Goal: Check status: Check status

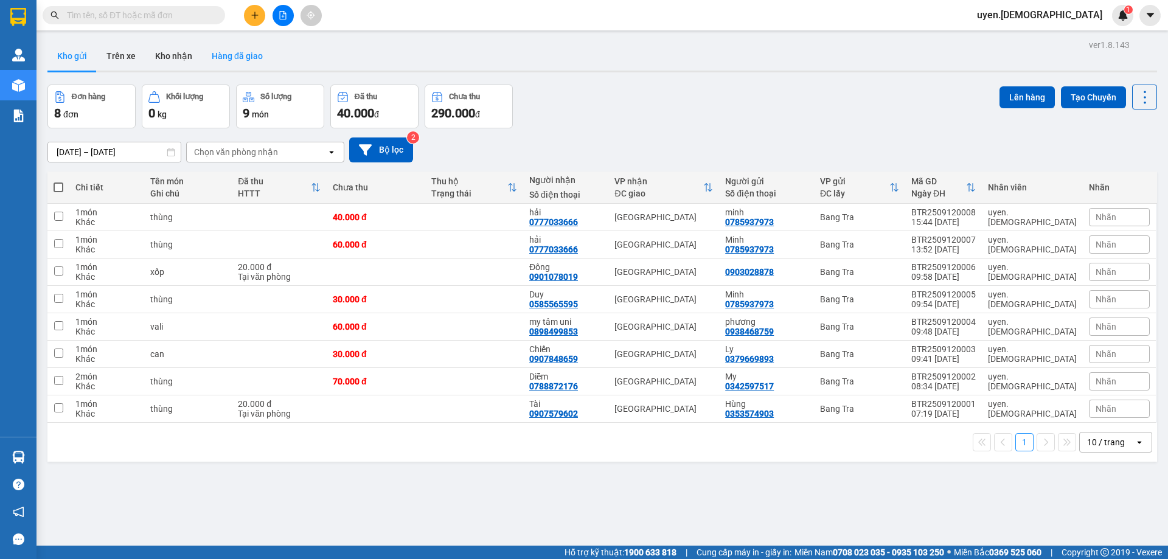
click at [232, 56] on button "Hàng đã giao" at bounding box center [237, 55] width 71 height 29
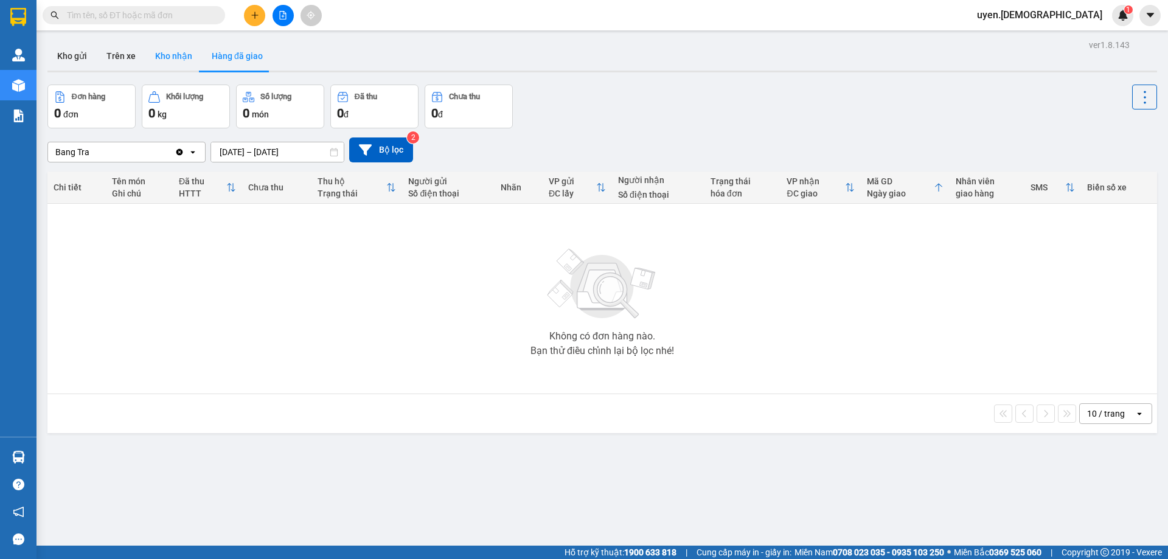
click at [189, 62] on button "Kho nhận" at bounding box center [173, 55] width 57 height 29
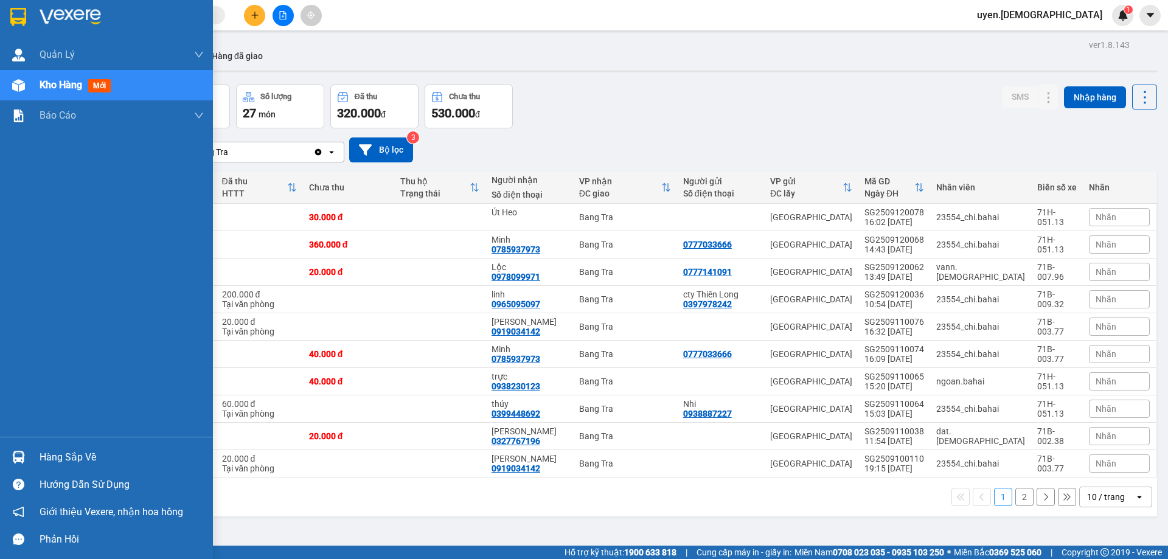
click at [41, 450] on div "Hàng sắp về" at bounding box center [122, 457] width 164 height 18
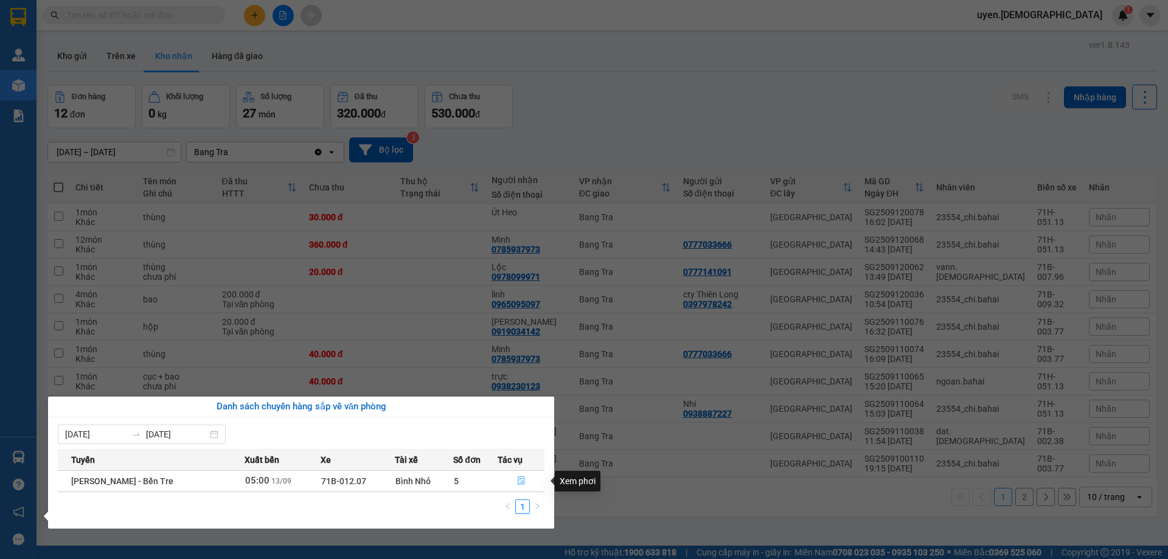
click at [519, 473] on button "button" at bounding box center [521, 480] width 46 height 19
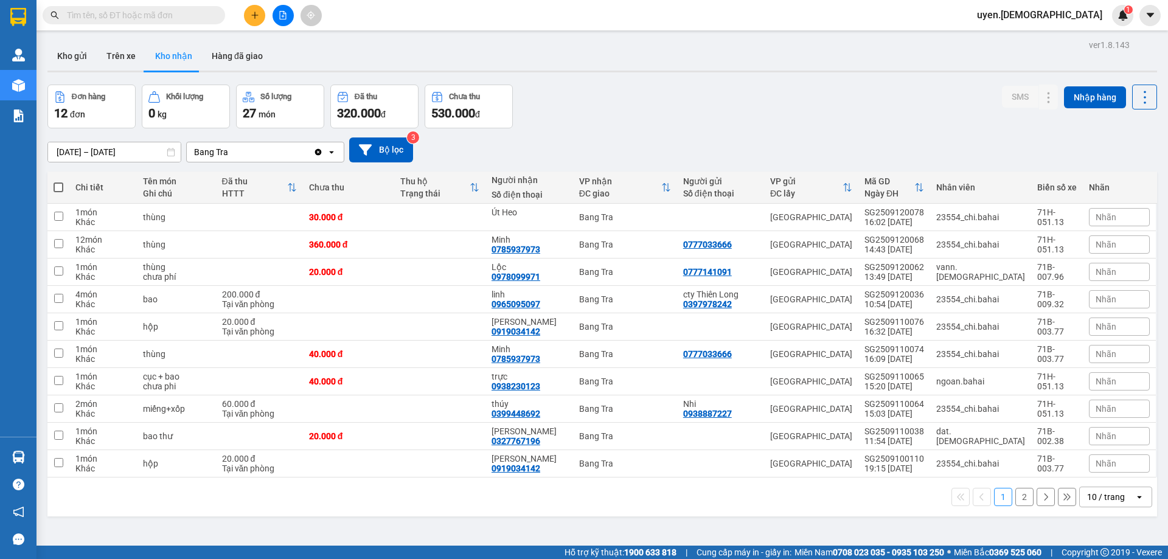
click at [864, 100] on div "Đơn hàng 12 đơn Khối lượng 0 kg Số lượng 27 món Đã thu 320.000 đ Chưa thu 530.0…" at bounding box center [601, 107] width 1109 height 44
